Goal: Information Seeking & Learning: Learn about a topic

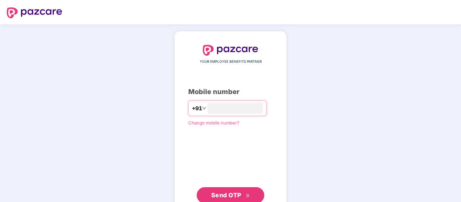
type input "**********"
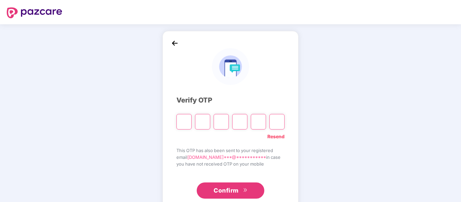
type input "*"
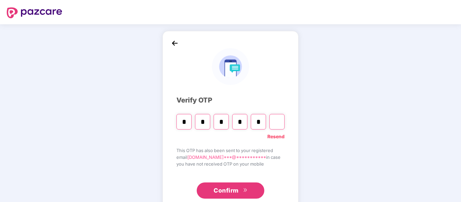
type input "*"
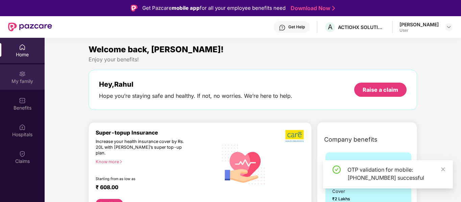
click at [21, 75] on img at bounding box center [22, 74] width 7 height 7
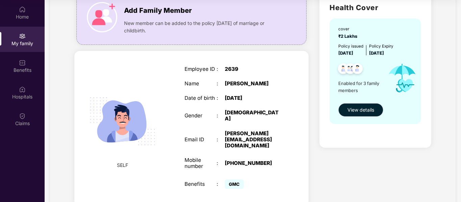
scroll to position [68, 0]
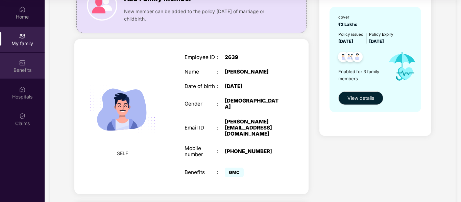
click at [16, 67] on div "Benefits" at bounding box center [22, 70] width 45 height 7
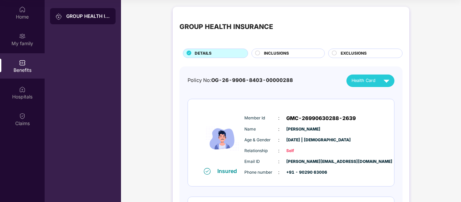
click at [259, 53] on circle at bounding box center [257, 53] width 4 height 4
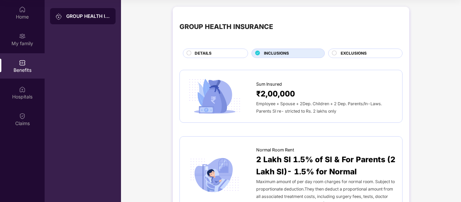
click at [365, 53] on span "EXCLUSIONS" at bounding box center [353, 53] width 26 height 6
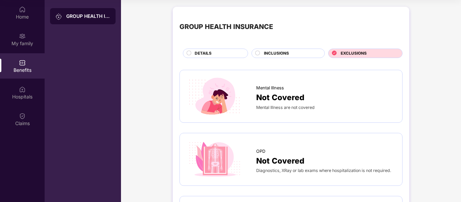
click at [213, 54] on div "DETAILS" at bounding box center [217, 53] width 53 height 7
